Goal: Task Accomplishment & Management: Complete application form

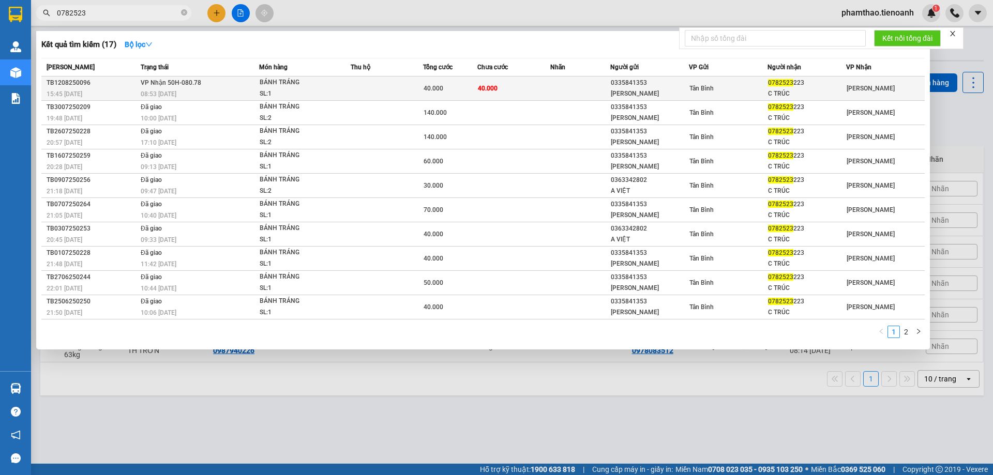
type input "0782523"
click at [501, 82] on td "40.000" at bounding box center [513, 89] width 72 height 24
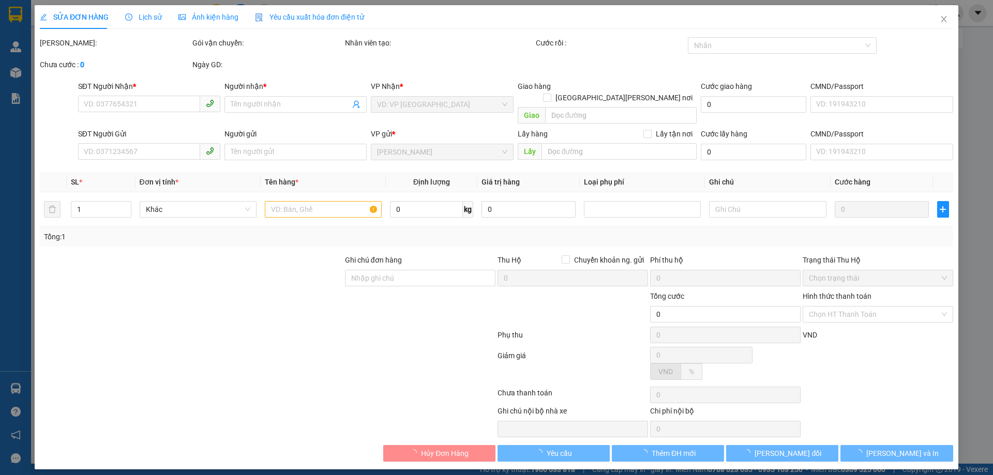
type input "0782523223"
type input "C TRÚC"
type input "0335841353"
type input "[PERSON_NAME]"
type input "40.000"
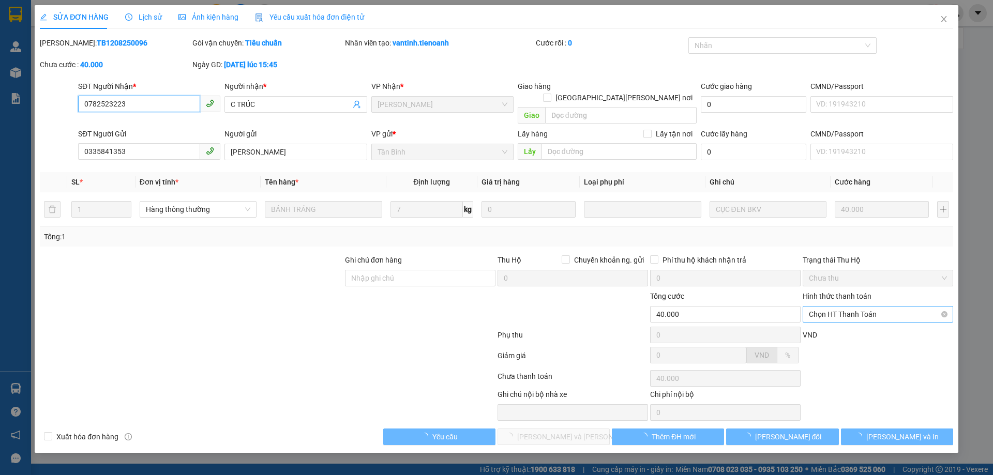
click at [860, 307] on span "Chọn HT Thanh Toán" at bounding box center [878, 315] width 138 height 16
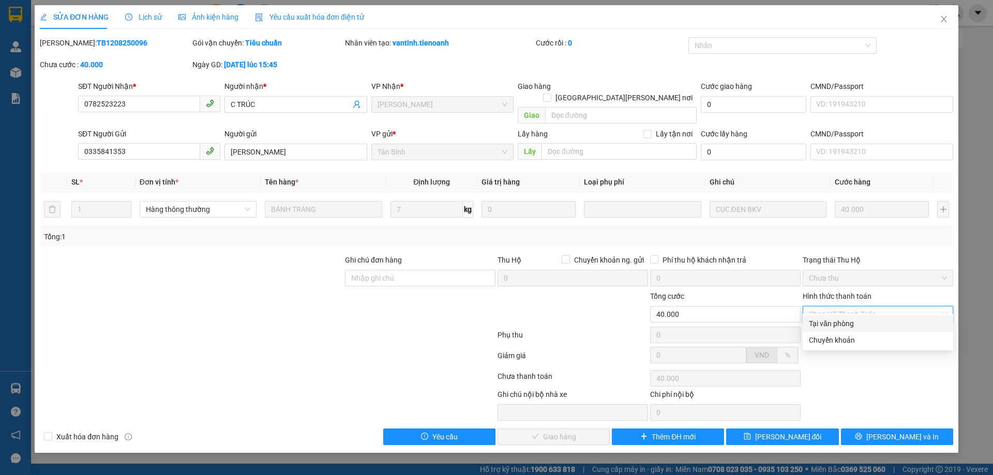
click at [848, 325] on div "Tại văn phòng" at bounding box center [878, 323] width 138 height 11
type input "0"
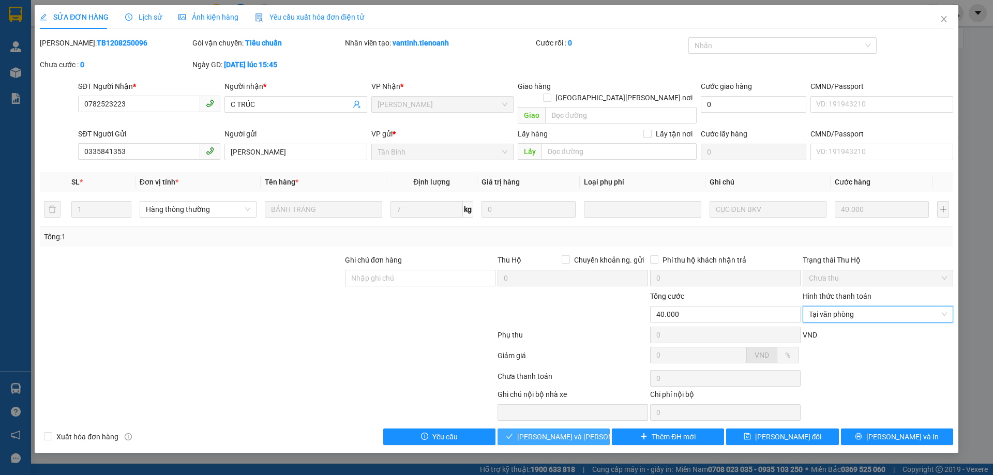
click at [513, 433] on icon "check" at bounding box center [509, 436] width 7 height 7
